Goal: Information Seeking & Learning: Learn about a topic

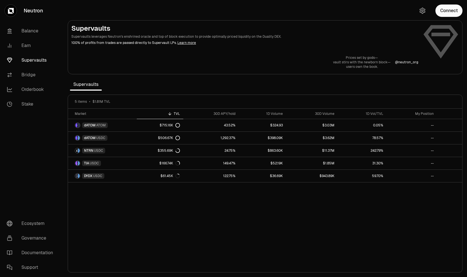
click at [231, 203] on div "Market TVL 30D APY/hold 1D Volume 30D Volume 1D Vol/TVL My Position dATOM ATOM …" at bounding box center [265, 191] width 394 height 164
click at [273, 197] on div "Market TVL 30D APY/hold 1D Volume 30D Volume 1D Vol/TVL My Position dATOM ATOM …" at bounding box center [265, 191] width 394 height 164
click at [276, 204] on div "Market TVL 30D APY/hold 1D Volume 30D Volume 1D Vol/TVL My Position dATOM ATOM …" at bounding box center [265, 191] width 394 height 164
click at [278, 192] on div "Market TVL 30D APY/hold 1D Volume 30D Volume 1D Vol/TVL My Position dATOM ATOM …" at bounding box center [265, 191] width 394 height 164
click at [283, 41] on p "100% of profits from trades are passed directly to Supervault LPs. Learn more" at bounding box center [244, 42] width 347 height 5
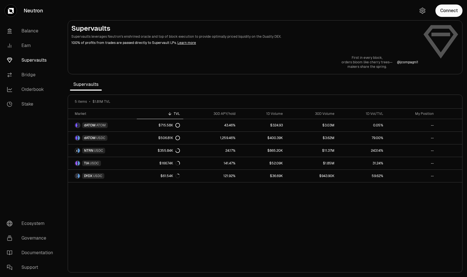
click at [365, 192] on div "Market TVL 30D APY/hold 1D Volume 30D Volume 1D Vol/TVL My Position dATOM ATOM …" at bounding box center [265, 191] width 394 height 164
click at [367, 191] on div "Market TVL 30D APY/hold 1D Volume 30D Volume 1D Vol/TVL My Position dATOM ATOM …" at bounding box center [265, 191] width 394 height 164
click at [303, 41] on p "100% of profits from trades are passed directly to Supervault LPs. Learn more" at bounding box center [244, 42] width 347 height 5
